Goal: Find specific page/section: Find specific page/section

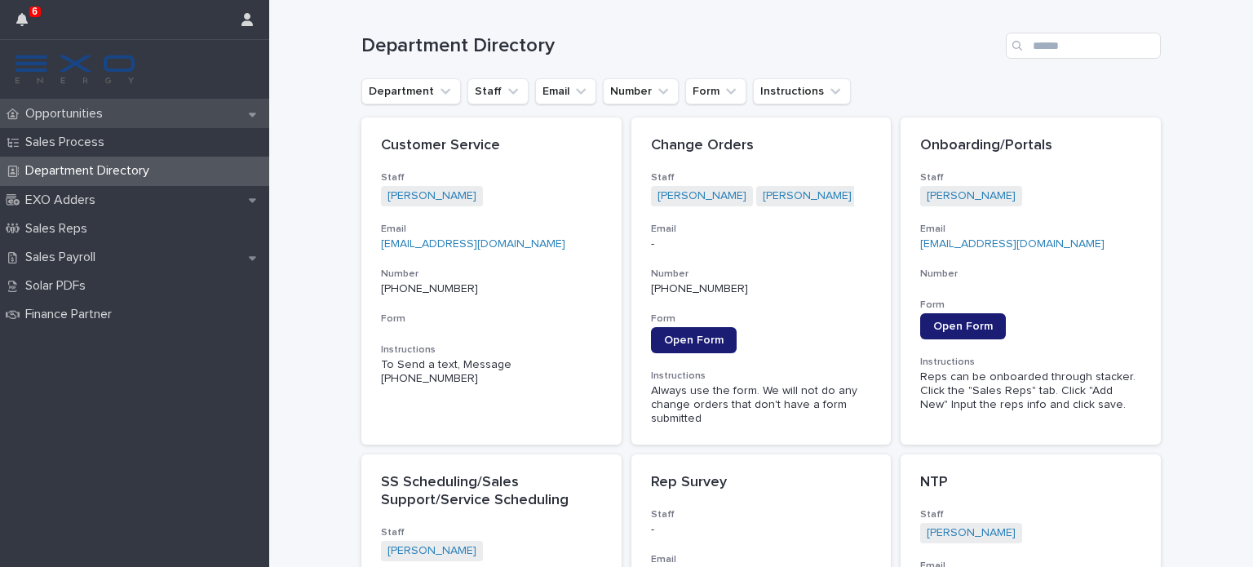
click at [69, 112] on p "Opportunities" at bounding box center [67, 113] width 97 height 15
click at [91, 116] on p "Opportunities" at bounding box center [67, 113] width 97 height 15
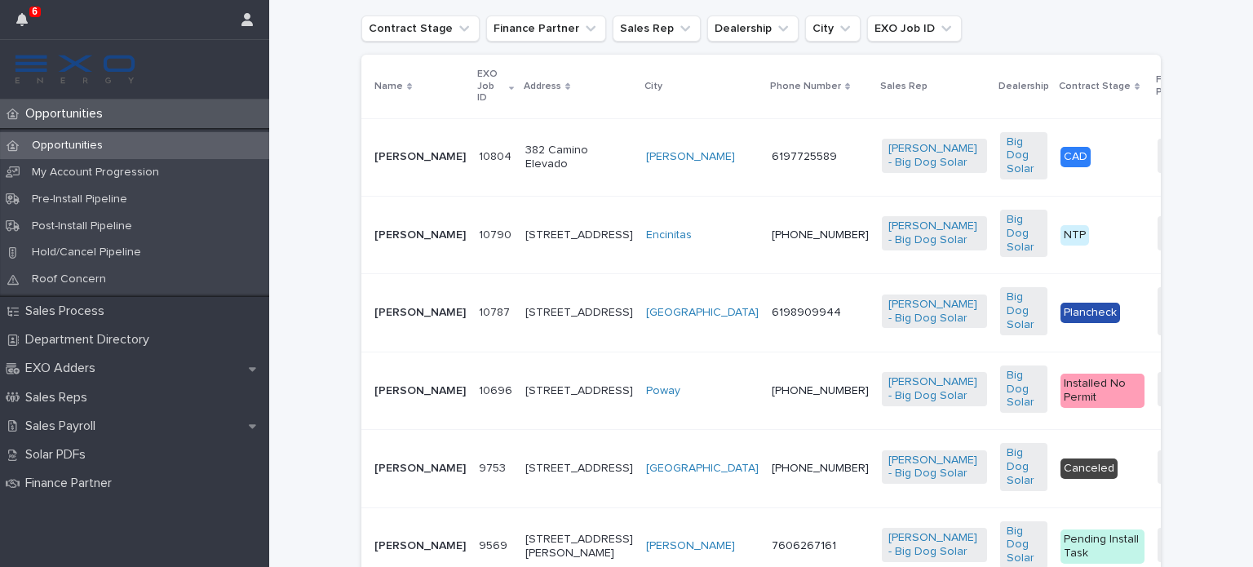
scroll to position [393, 0]
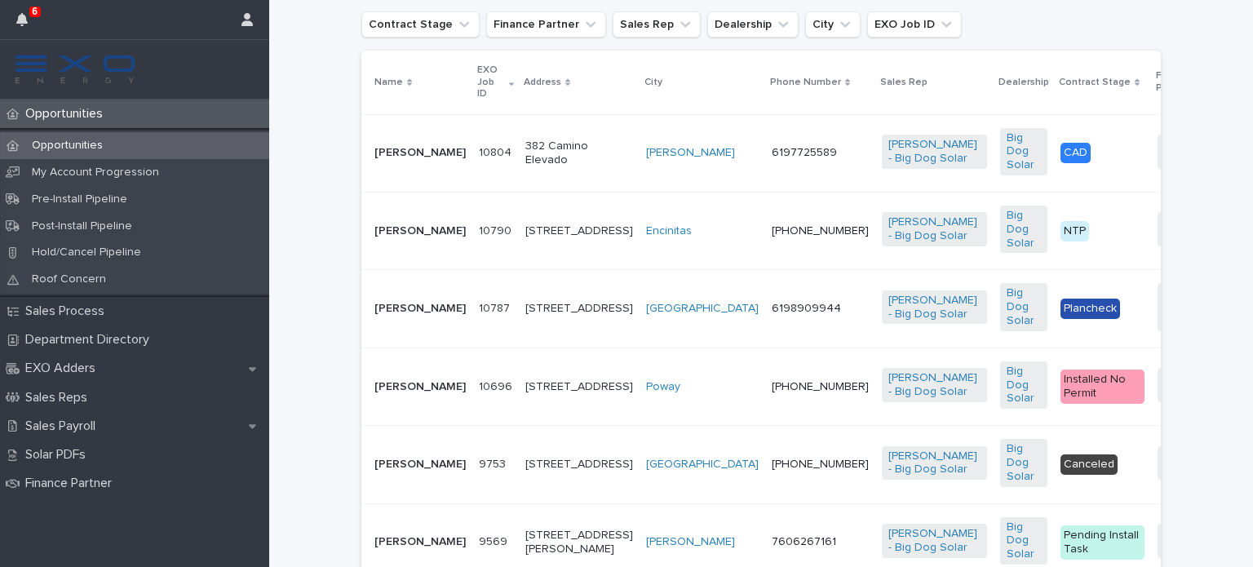
click at [401, 235] on p "[PERSON_NAME]" at bounding box center [419, 231] width 91 height 14
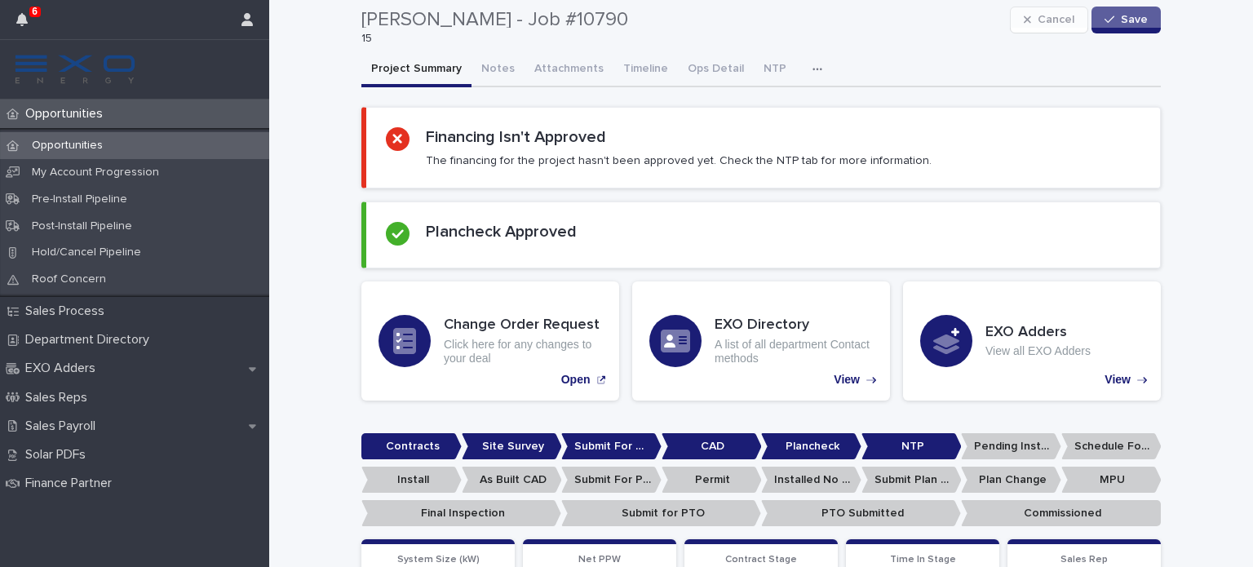
scroll to position [40, 0]
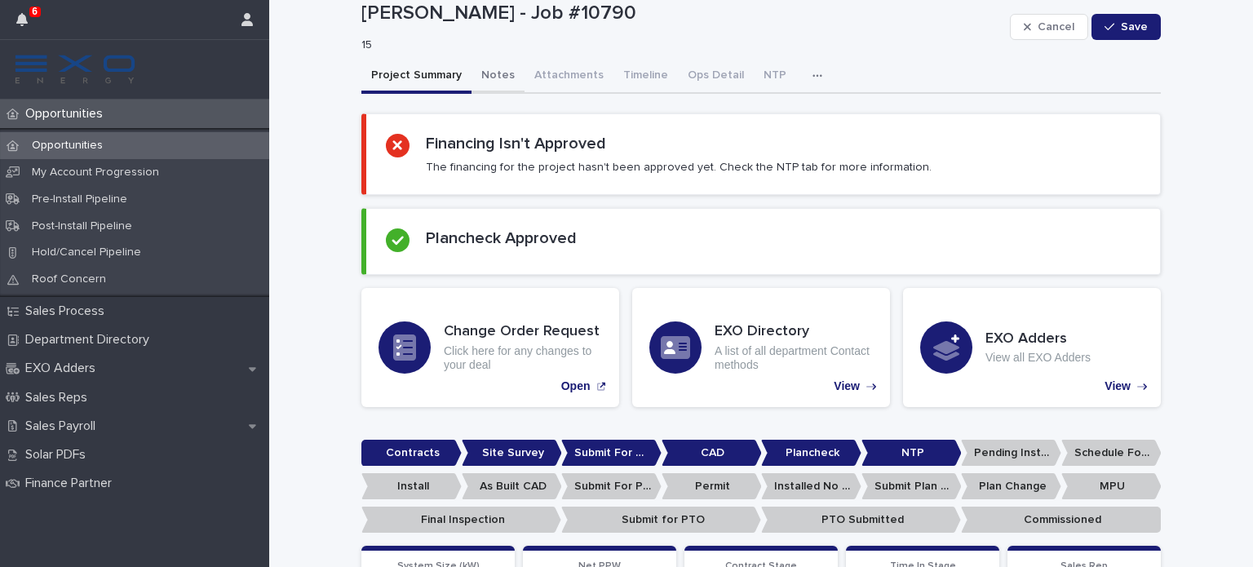
click at [486, 69] on button "Notes" at bounding box center [497, 77] width 53 height 34
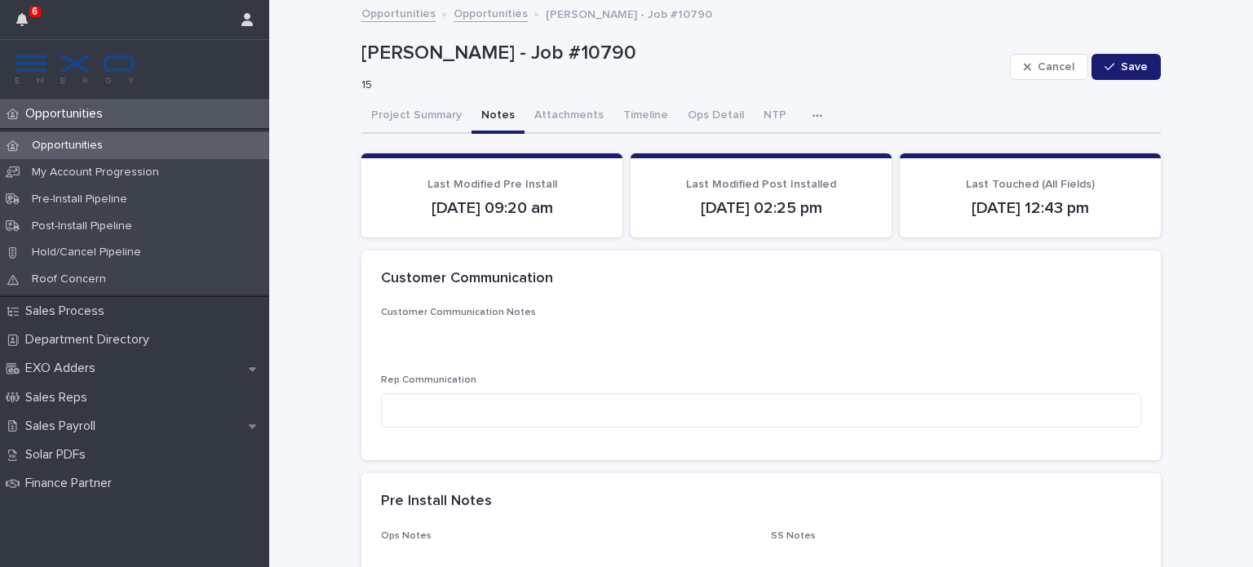
click at [86, 111] on p "Opportunities" at bounding box center [67, 113] width 97 height 15
